Goal: Task Accomplishment & Management: Manage account settings

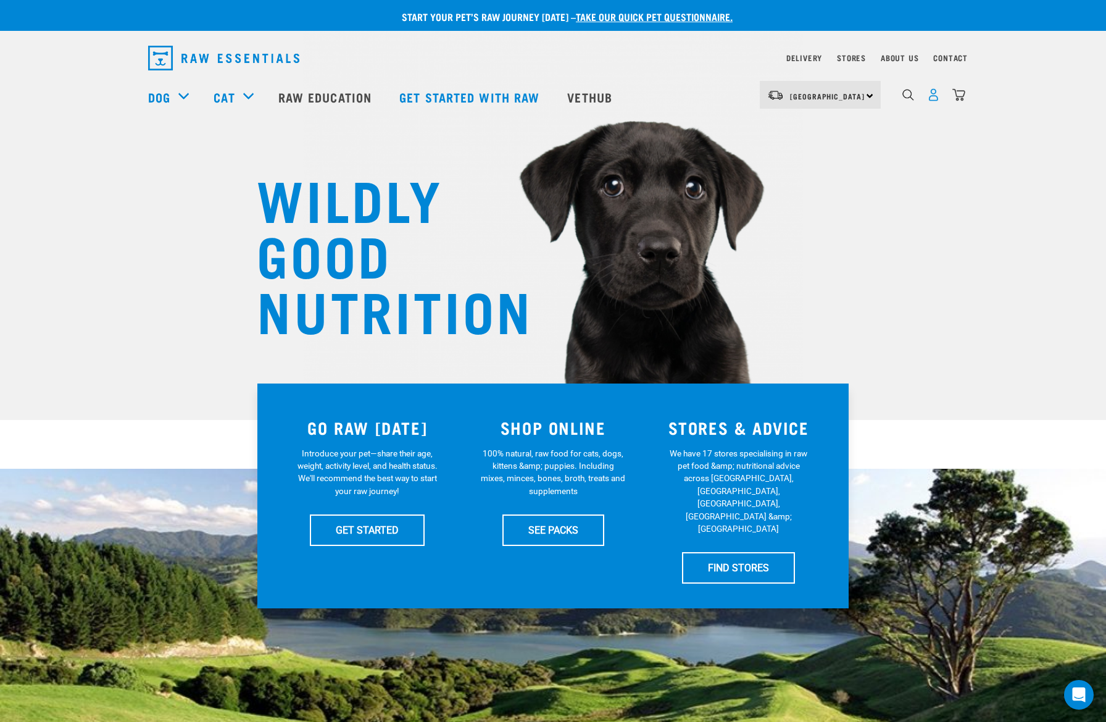
click at [936, 101] on img "dropdown navigation" at bounding box center [933, 94] width 13 height 13
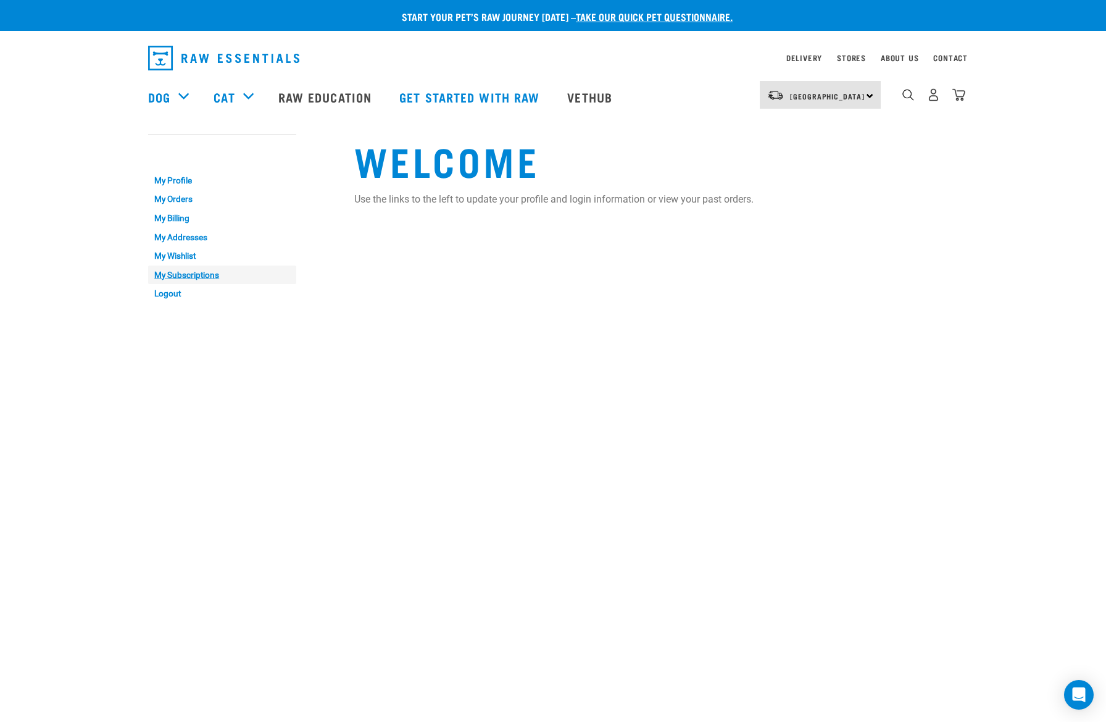
click at [192, 275] on link "My Subscriptions" at bounding box center [222, 274] width 148 height 19
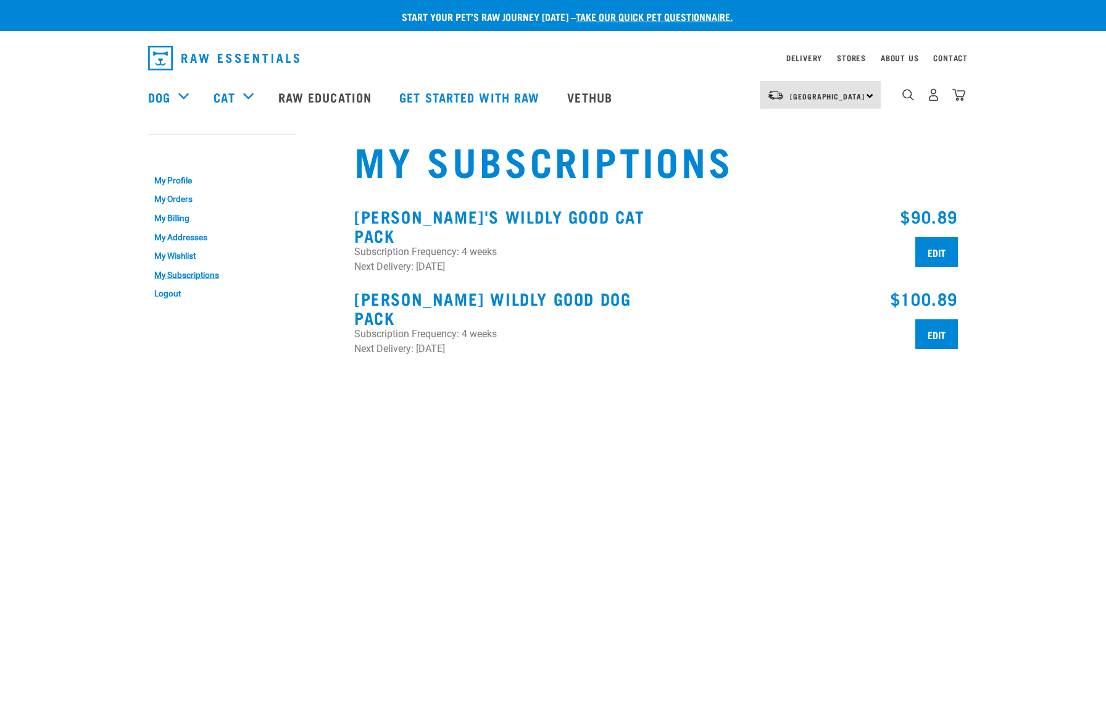
click at [182, 236] on link "My Addresses" at bounding box center [222, 237] width 148 height 19
click at [939, 251] on input "Edit" at bounding box center [936, 252] width 43 height 30
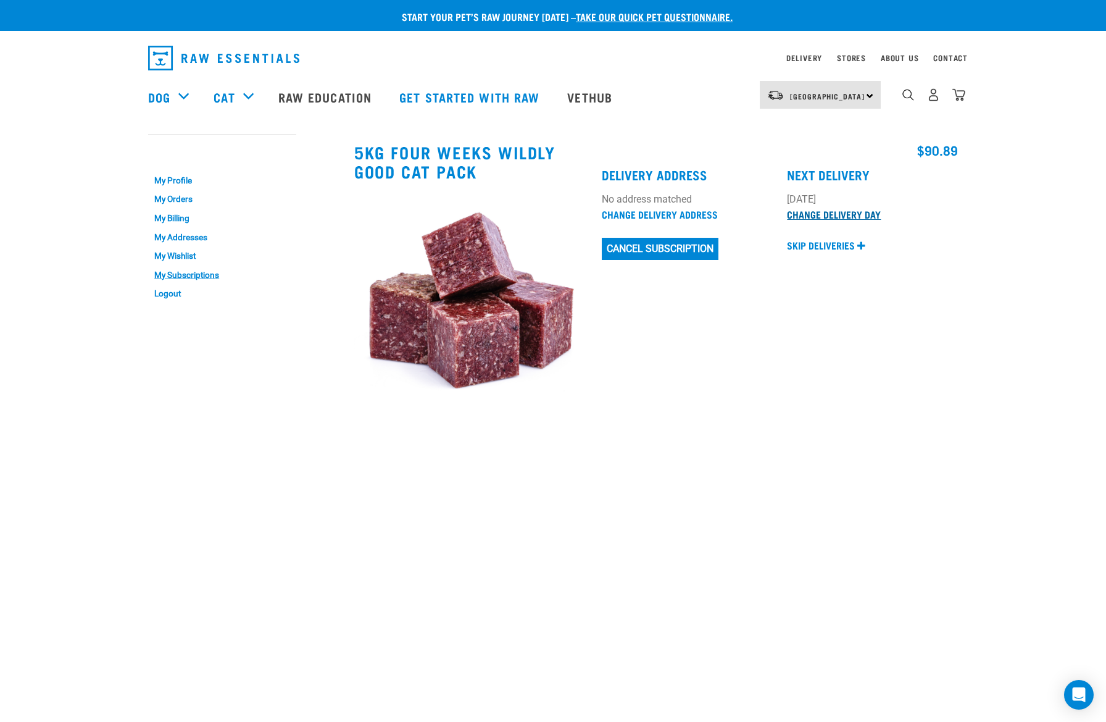
click at [817, 217] on link "Change Delivery Day" at bounding box center [834, 214] width 94 height 6
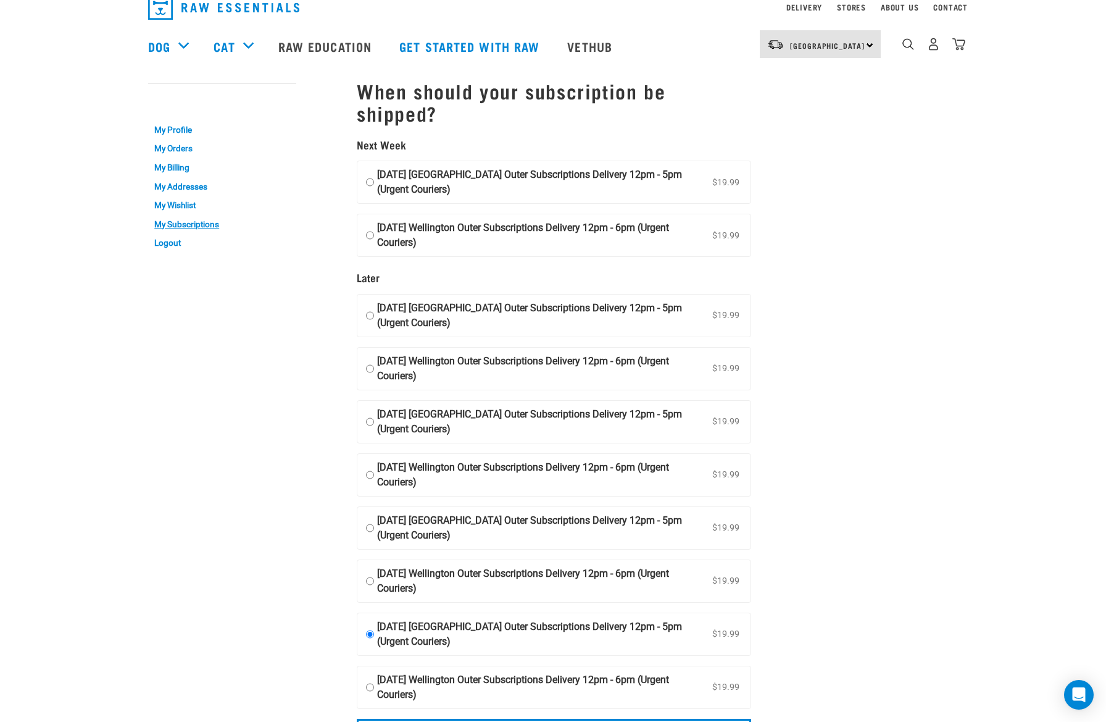
scroll to position [20, 0]
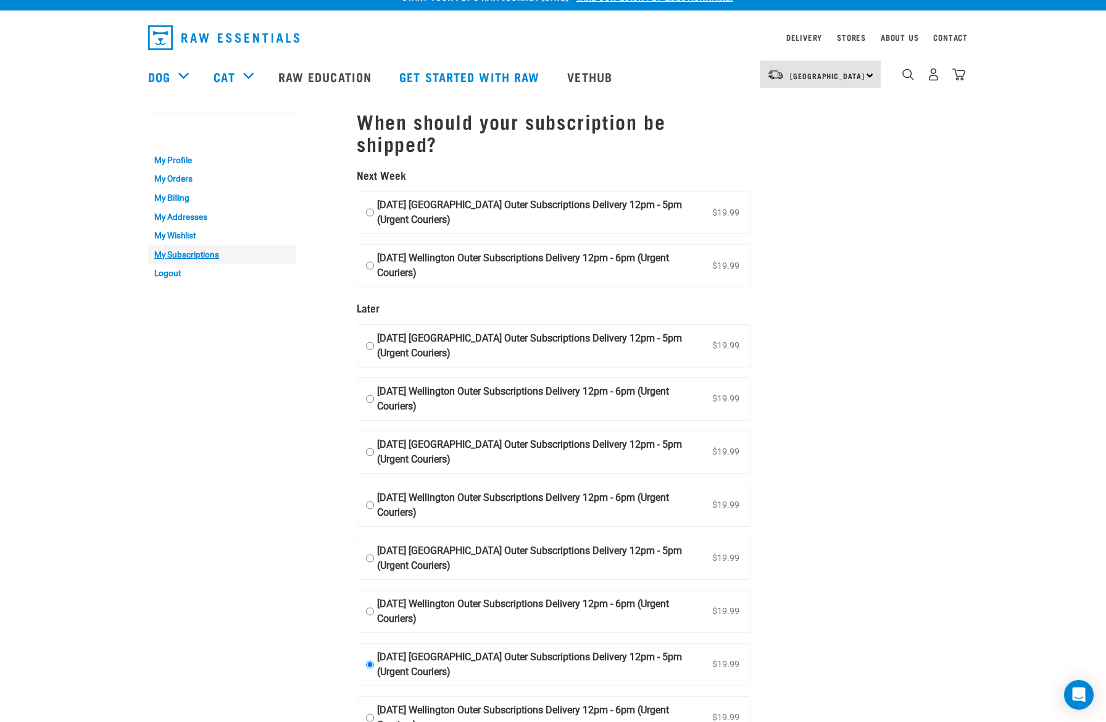
click at [196, 251] on link "My Subscriptions" at bounding box center [222, 254] width 148 height 19
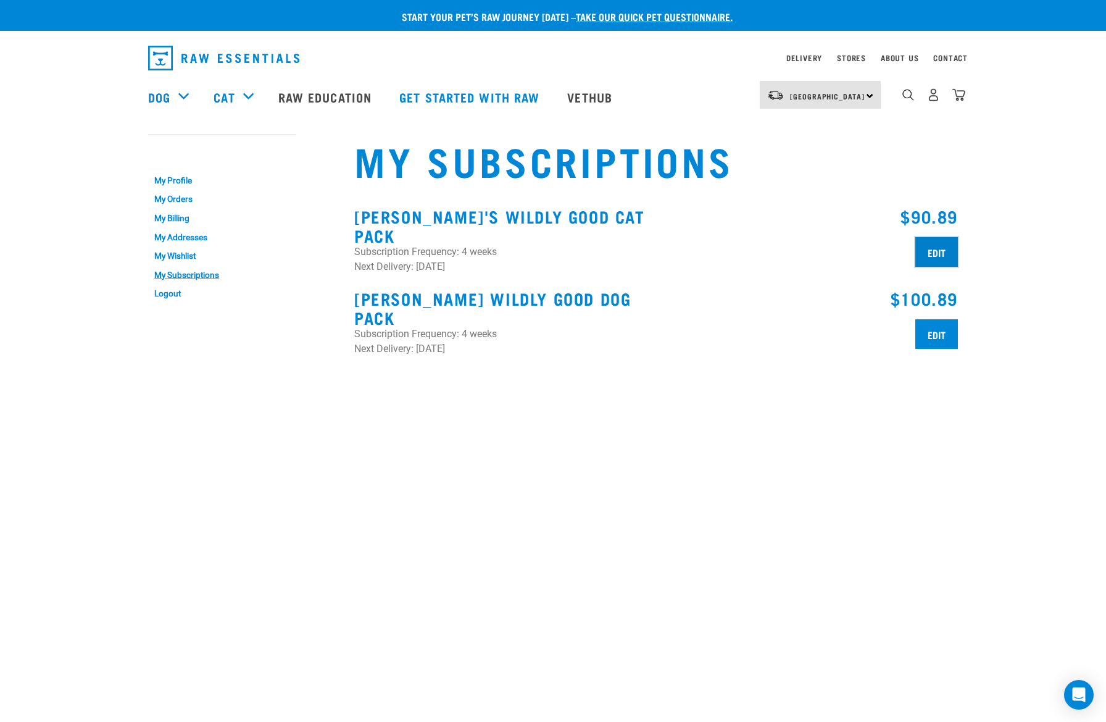
click at [948, 249] on input "Edit" at bounding box center [936, 252] width 43 height 30
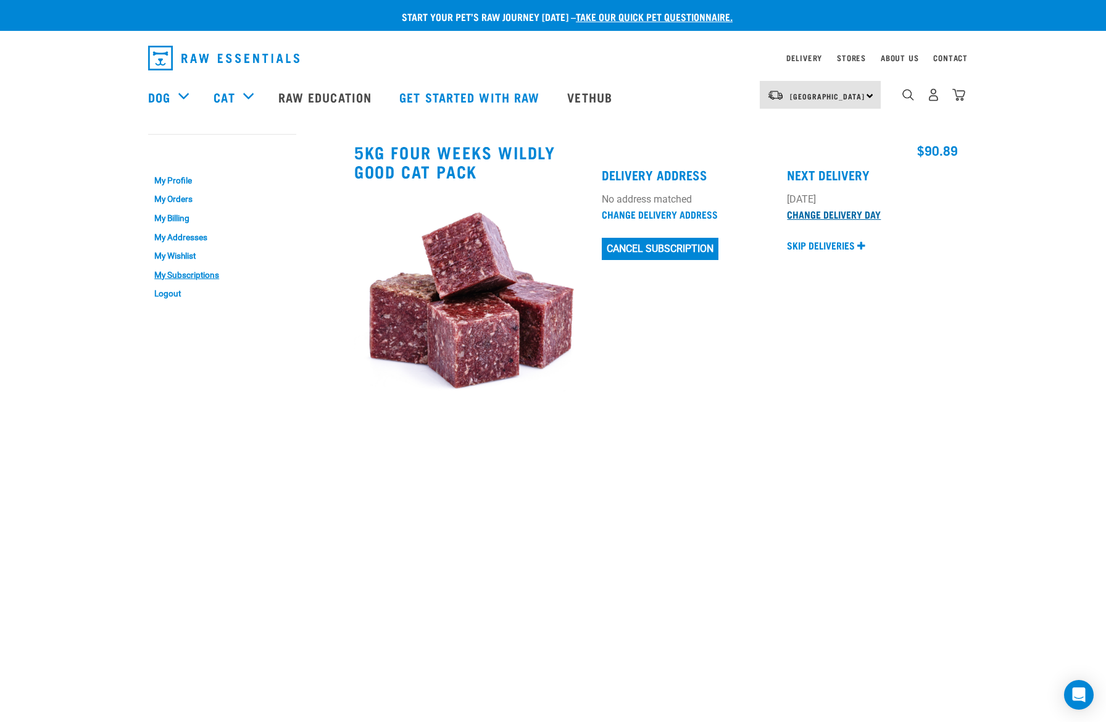
click at [843, 215] on link "Change Delivery Day" at bounding box center [834, 214] width 94 height 6
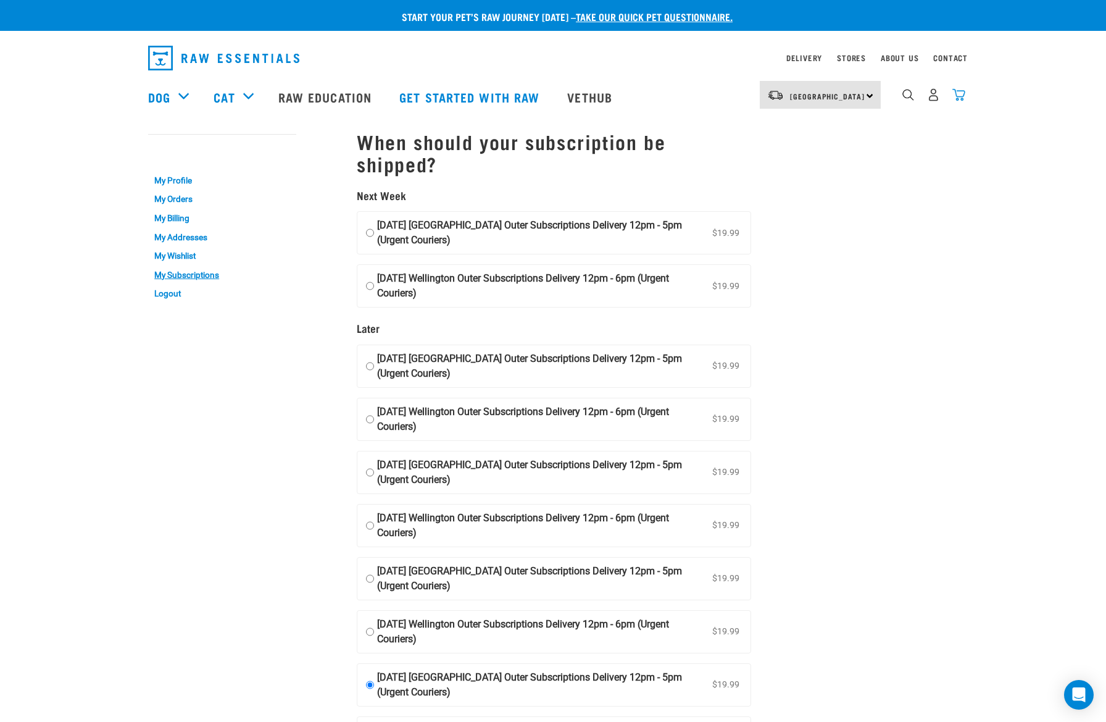
click at [962, 98] on img "dropdown navigation" at bounding box center [958, 94] width 13 height 13
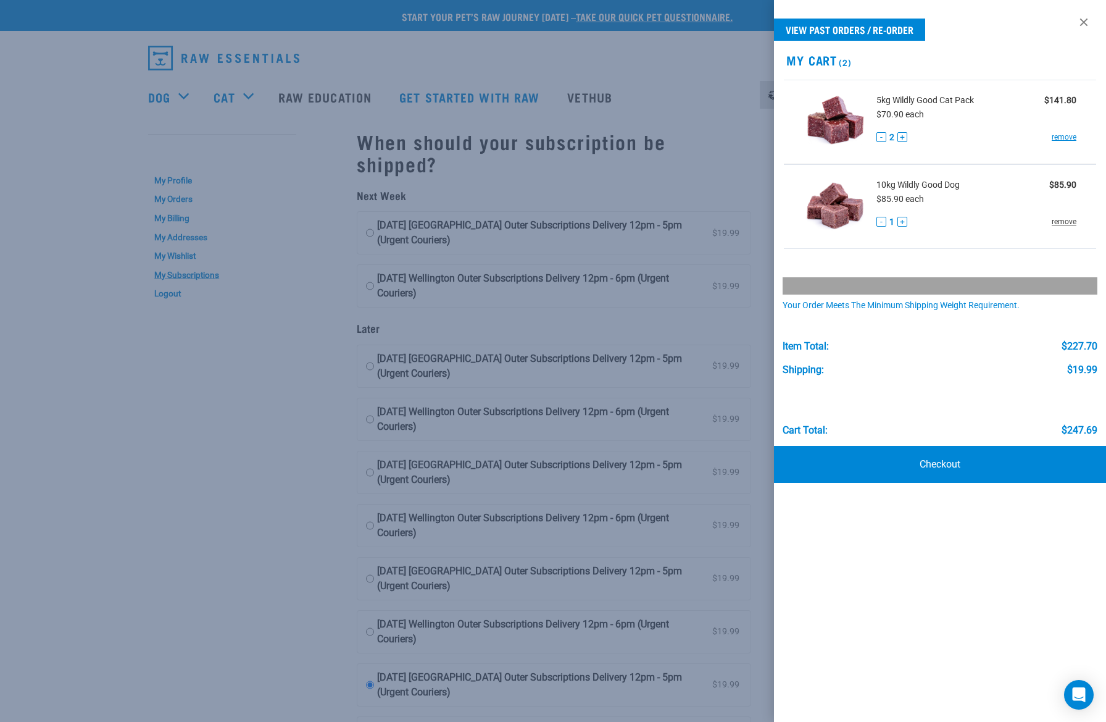
click at [1057, 217] on link "remove" at bounding box center [1064, 221] width 25 height 11
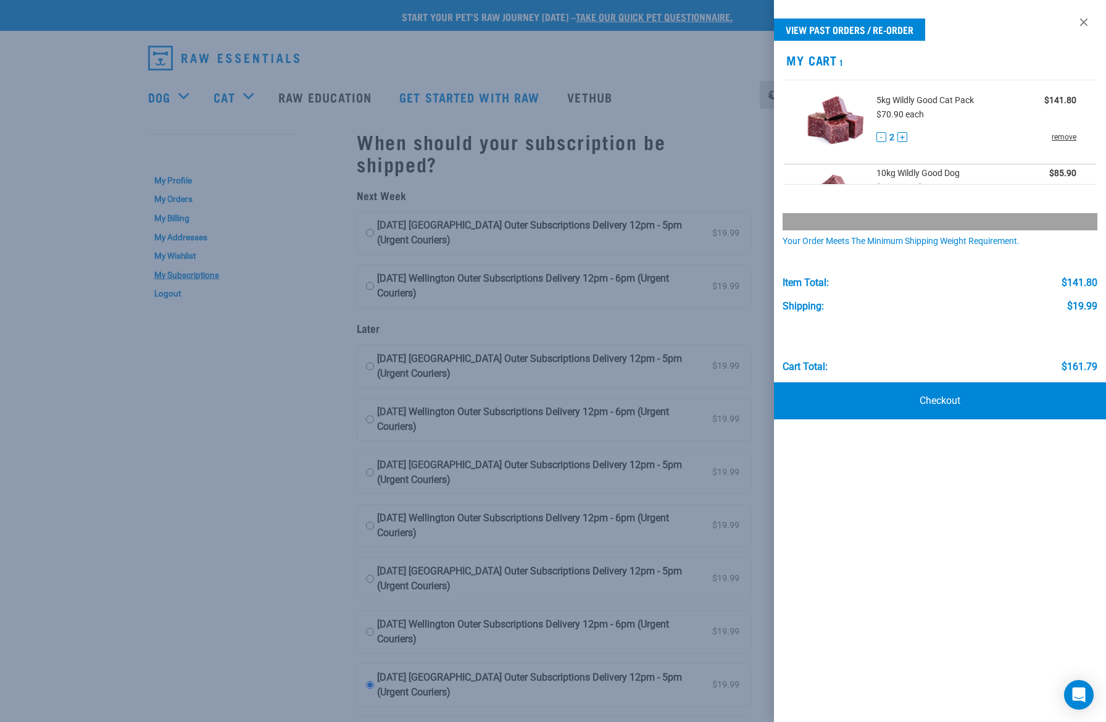
click at [1061, 138] on link "remove" at bounding box center [1064, 136] width 25 height 11
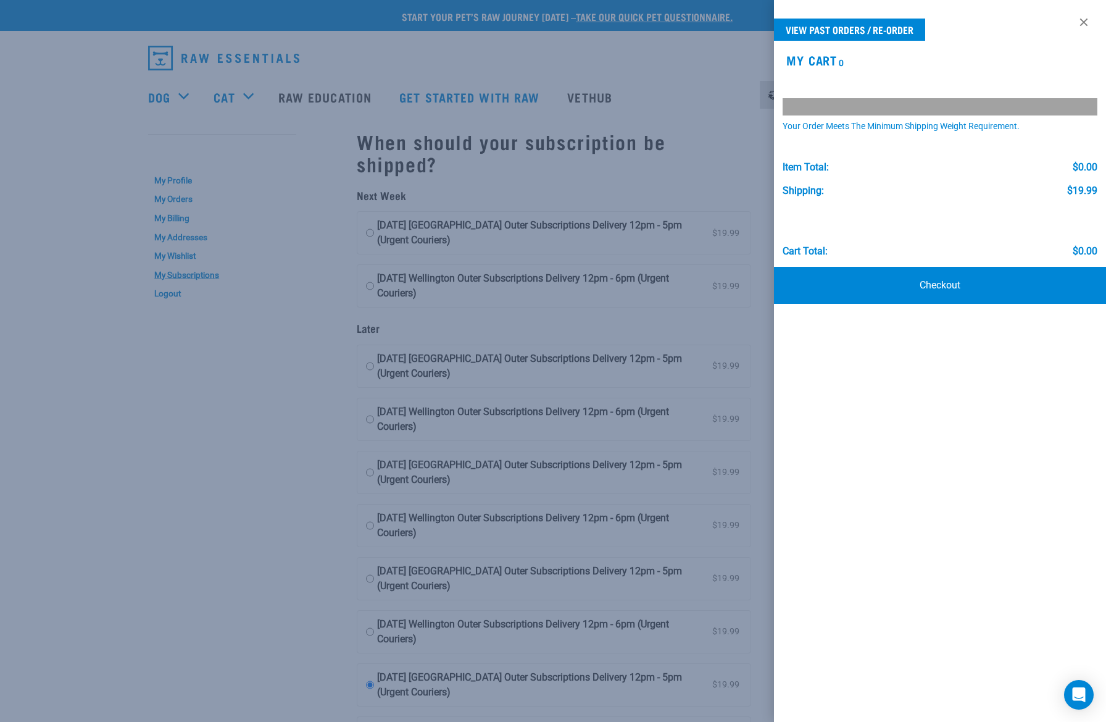
click at [185, 273] on div at bounding box center [553, 361] width 1106 height 722
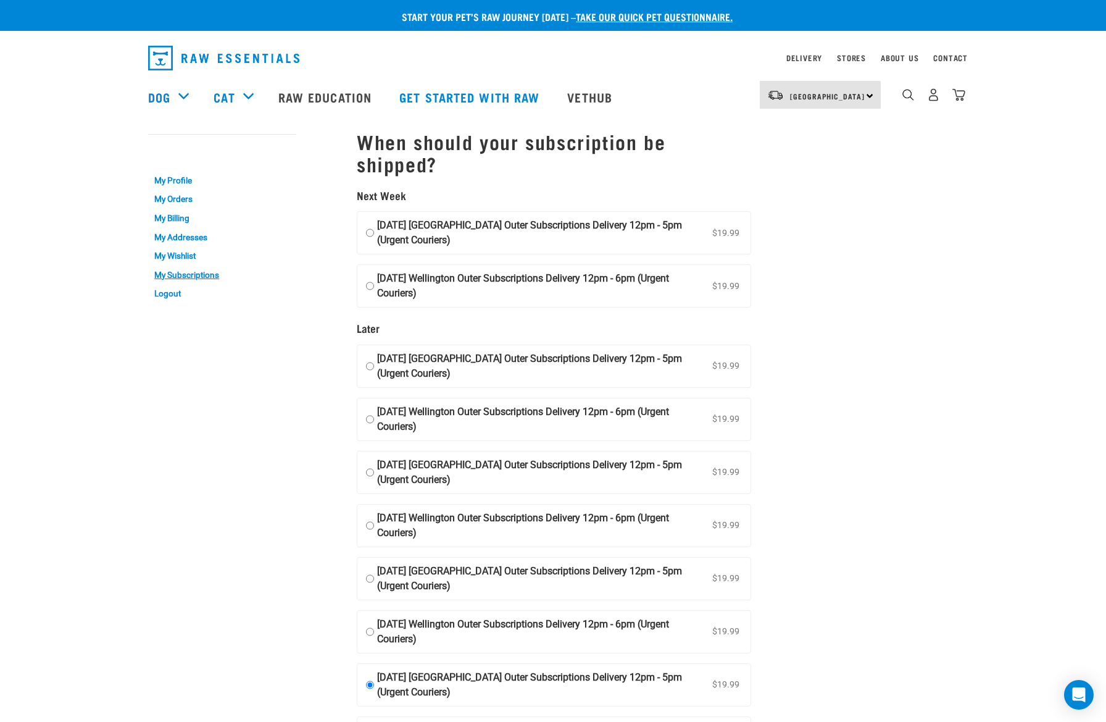
click at [185, 273] on link "My Subscriptions" at bounding box center [222, 274] width 148 height 19
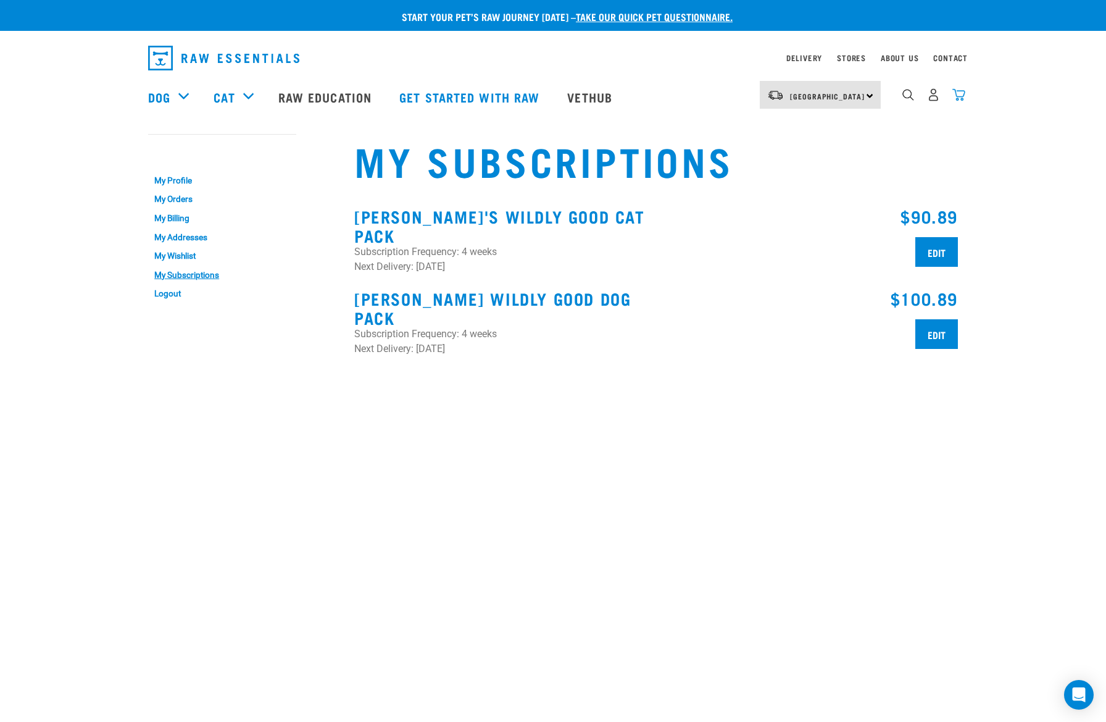
click at [957, 100] on img "dropdown navigation" at bounding box center [958, 94] width 13 height 13
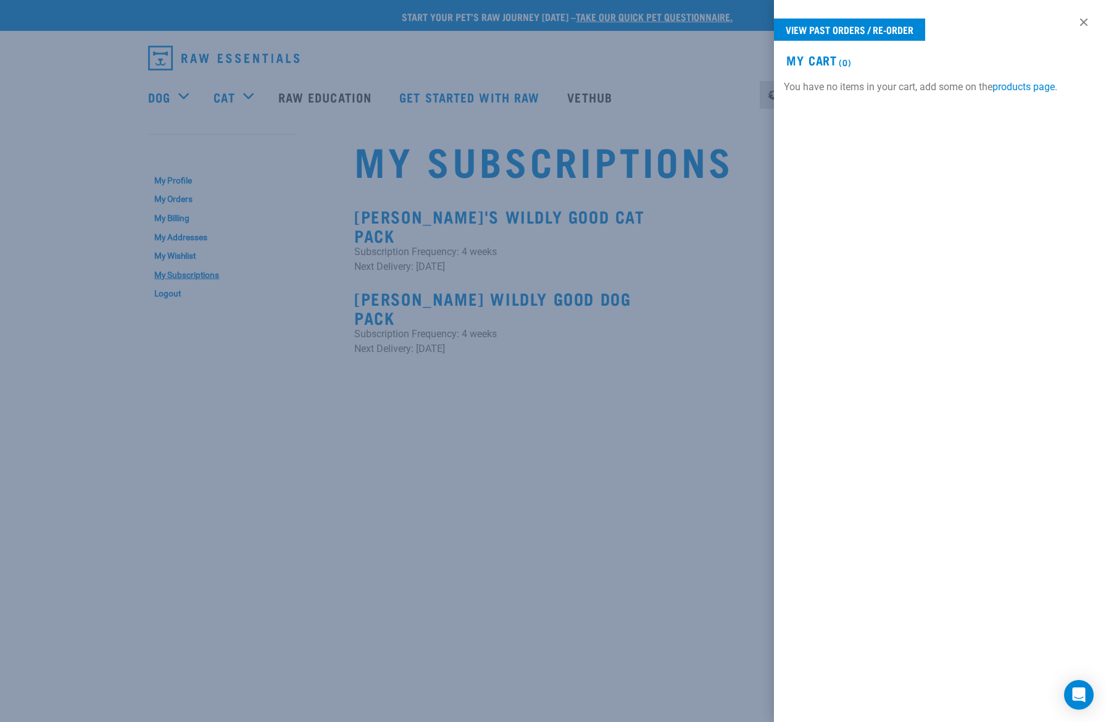
click at [723, 169] on div at bounding box center [553, 361] width 1106 height 722
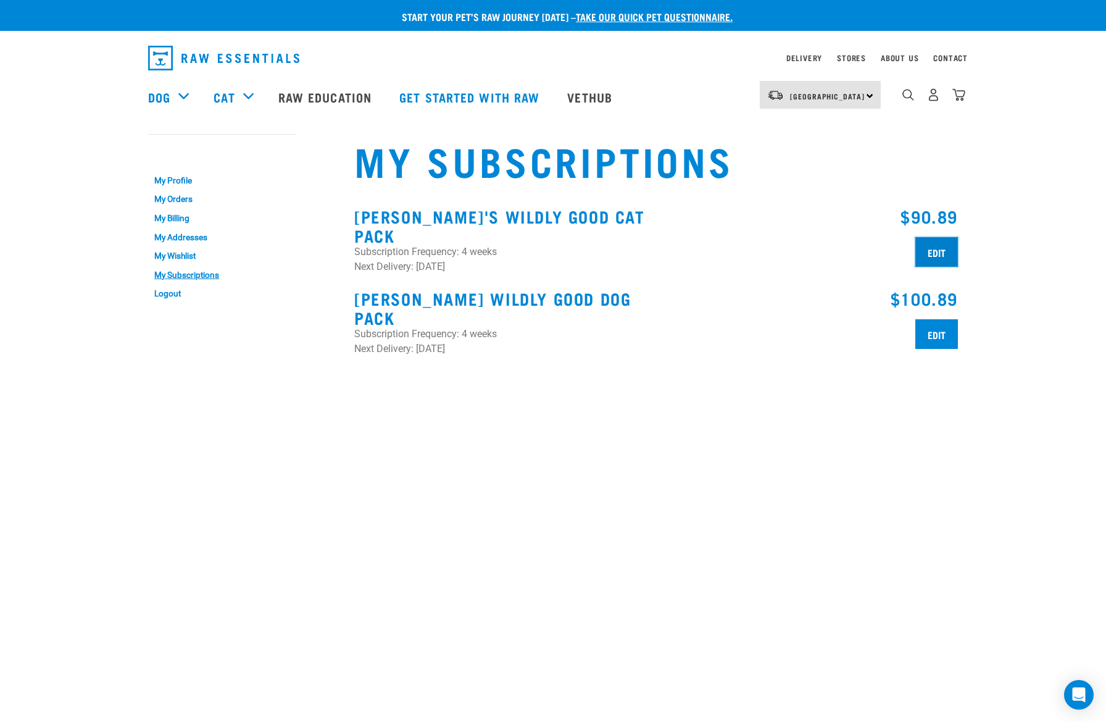
click at [932, 251] on input "Edit" at bounding box center [936, 252] width 43 height 30
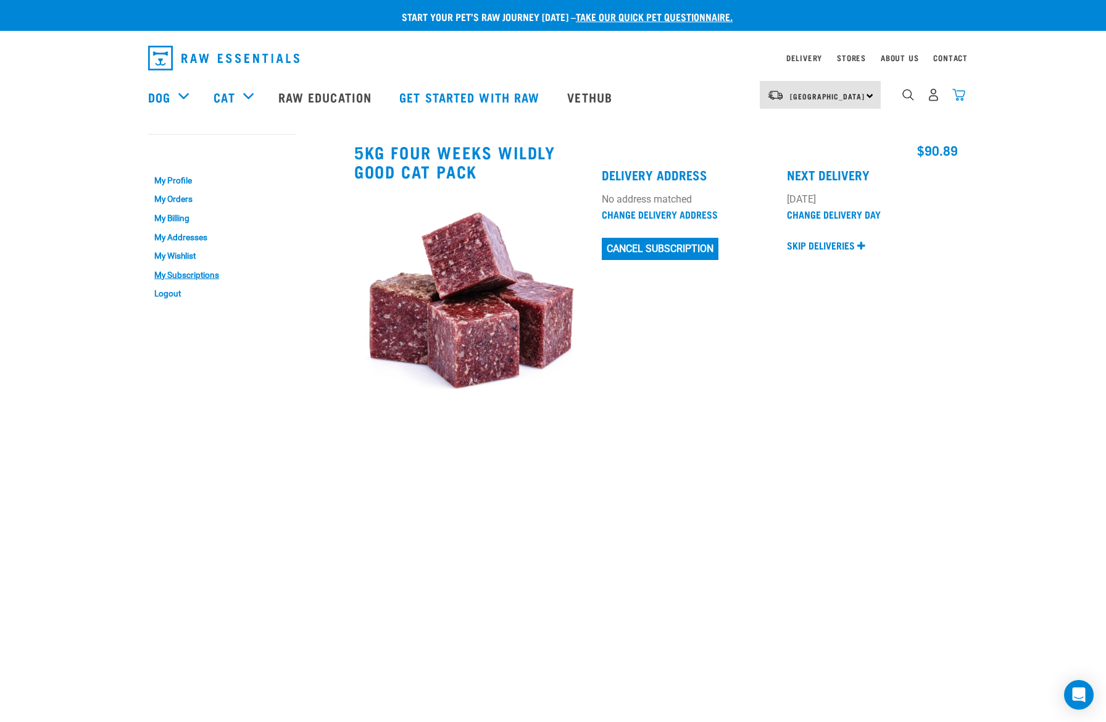
click at [961, 96] on img "dropdown navigation" at bounding box center [958, 94] width 13 height 13
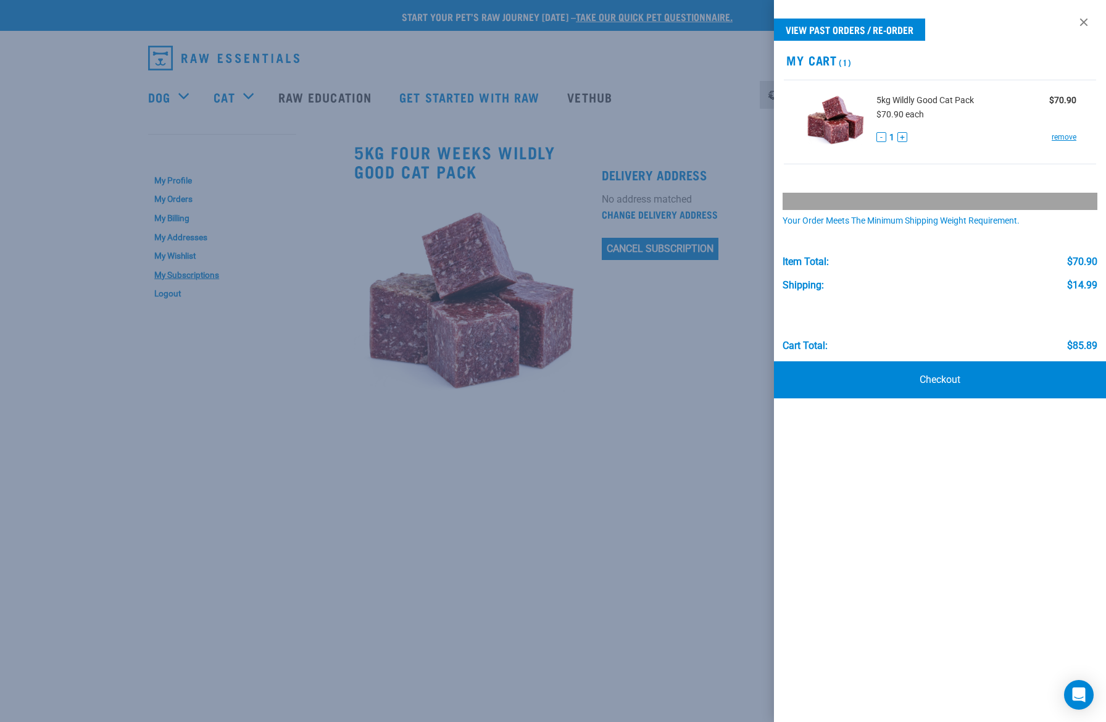
click at [699, 371] on div at bounding box center [553, 361] width 1106 height 722
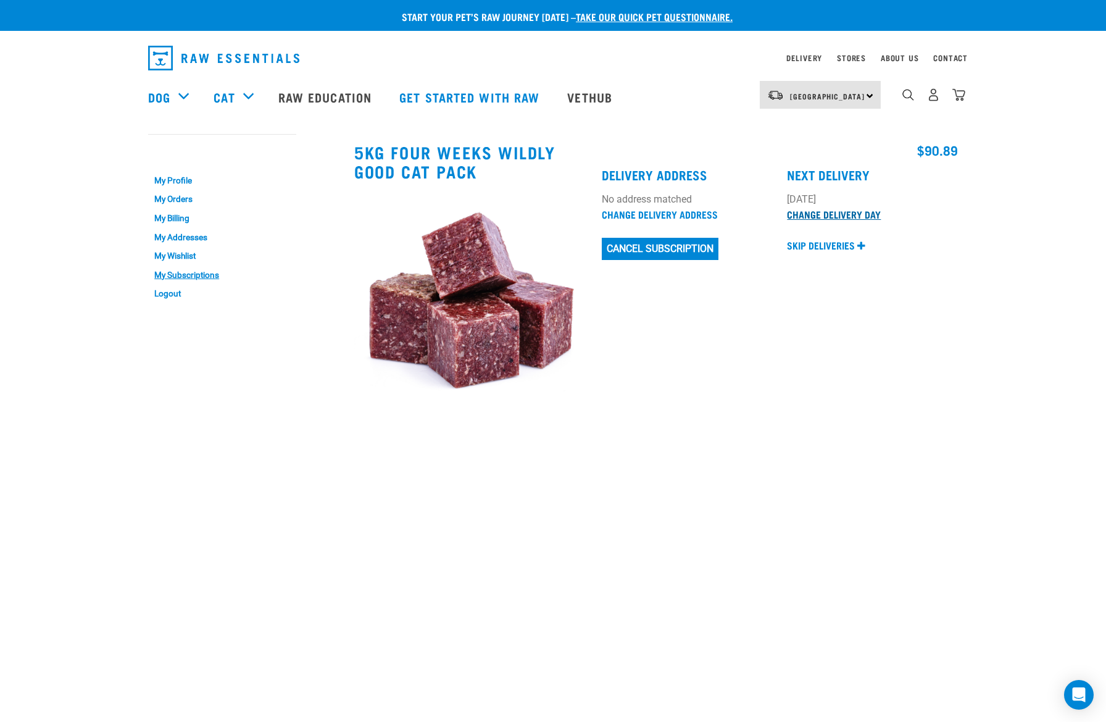
click at [818, 212] on link "Change Delivery Day" at bounding box center [834, 214] width 94 height 6
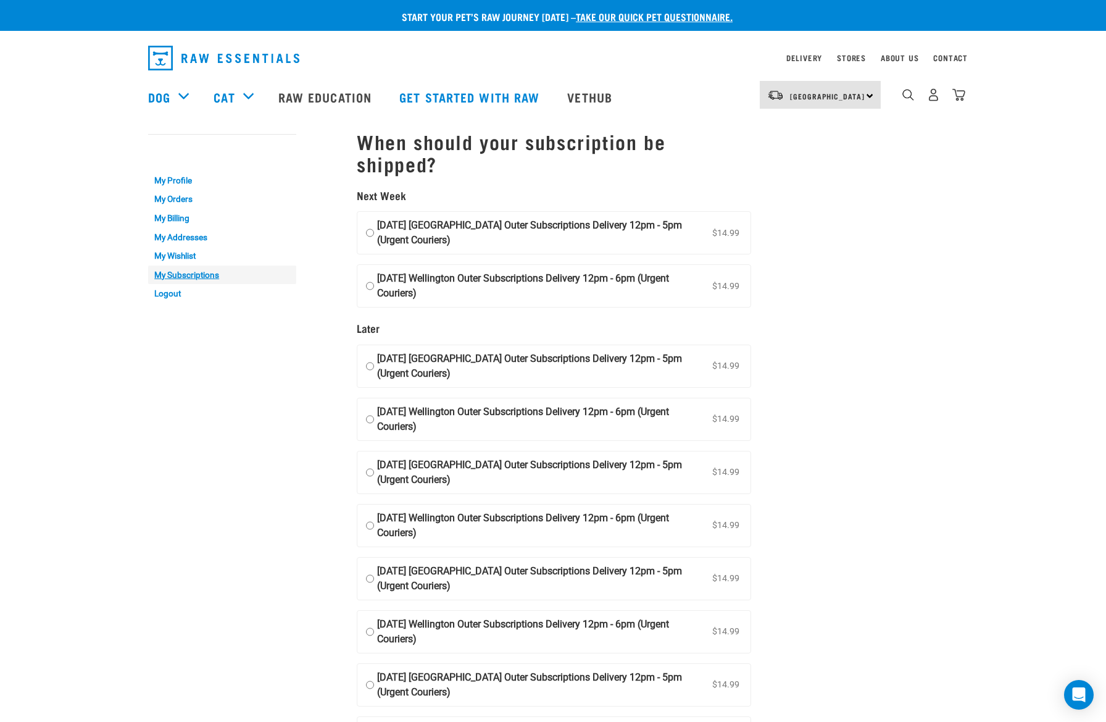
click at [197, 276] on link "My Subscriptions" at bounding box center [222, 274] width 148 height 19
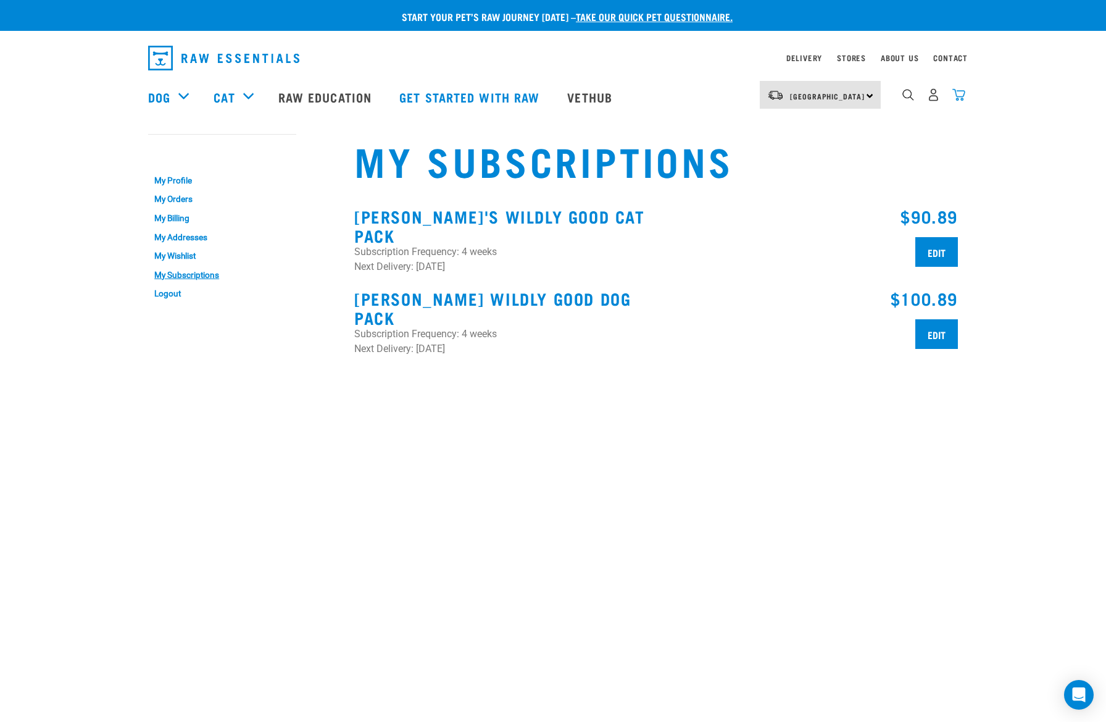
click at [963, 95] on img "dropdown navigation" at bounding box center [958, 94] width 13 height 13
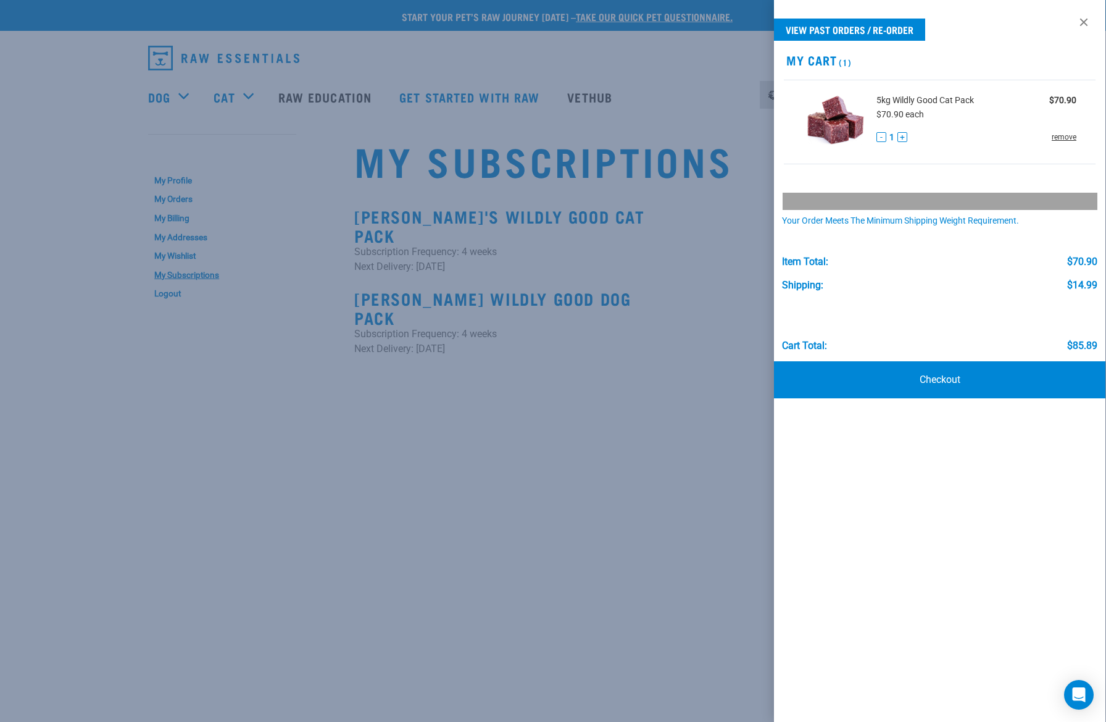
click at [1058, 139] on link "remove" at bounding box center [1064, 136] width 25 height 11
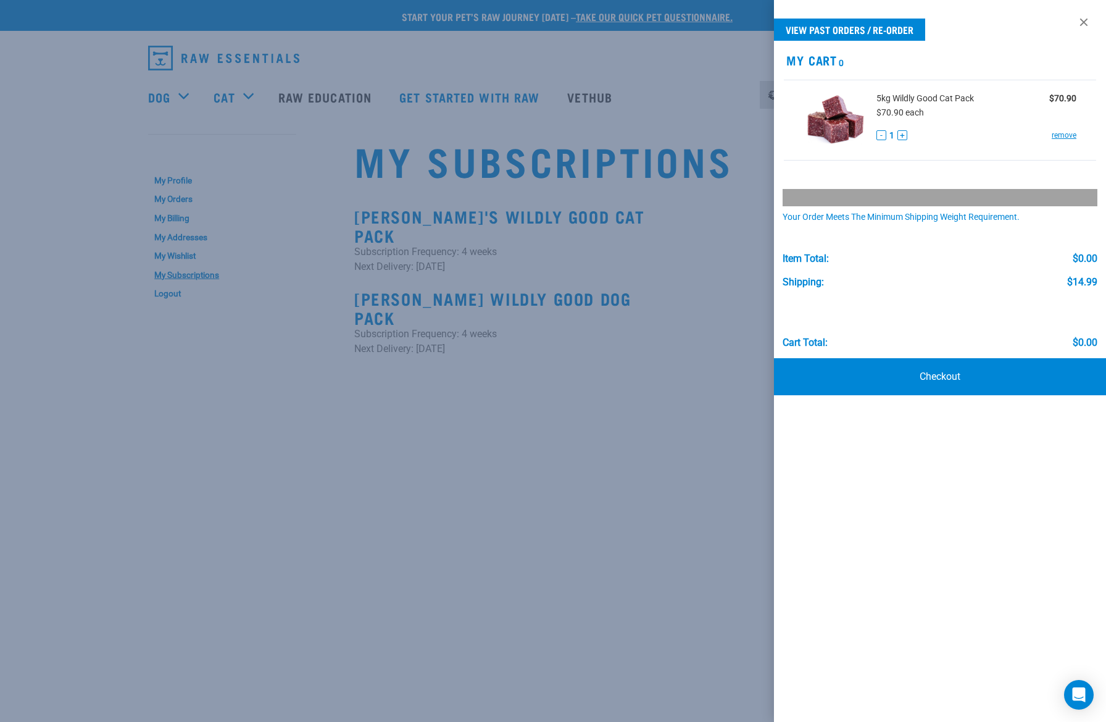
click at [583, 361] on div at bounding box center [553, 361] width 1106 height 722
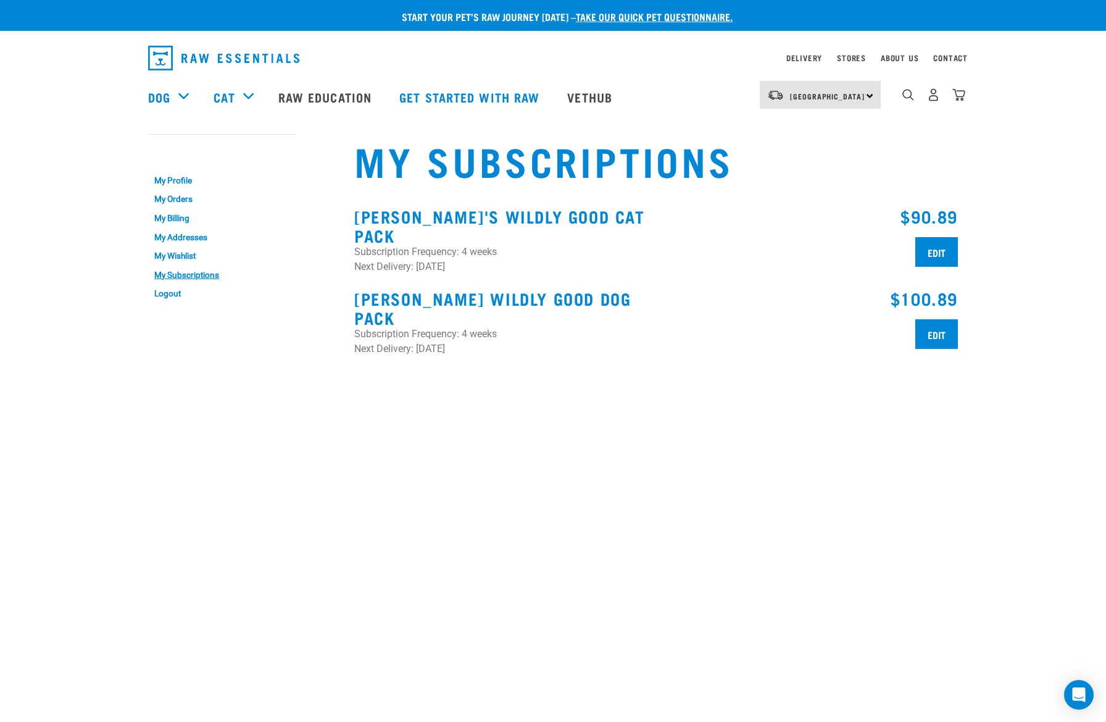
click at [427, 417] on div "Start your pet’s raw journey [DATE] – take our quick pet questionnaire. Deliver…" at bounding box center [553, 361] width 1106 height 722
click at [167, 291] on link "Logout" at bounding box center [222, 293] width 148 height 19
